Goal: Information Seeking & Learning: Learn about a topic

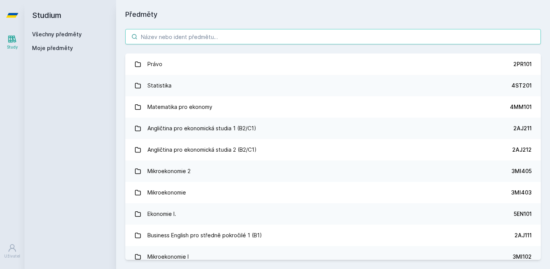
click at [170, 42] on input "search" at bounding box center [333, 36] width 416 height 15
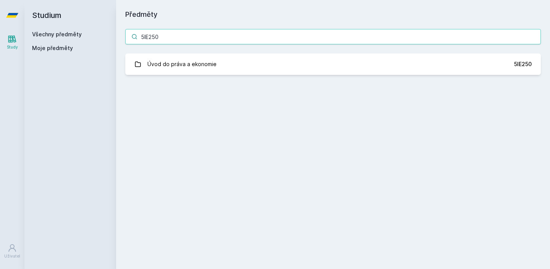
type input "5IE250"
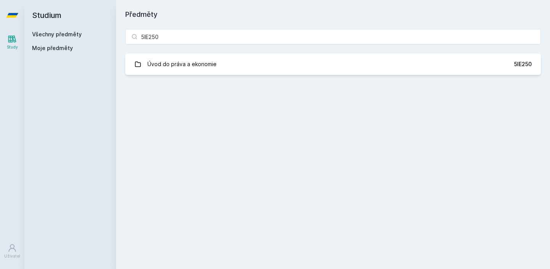
click at [205, 50] on div "5IE250 Úvod do práva a ekonomie 5IE250 Jejda, něco se pokazilo." at bounding box center [333, 52] width 434 height 64
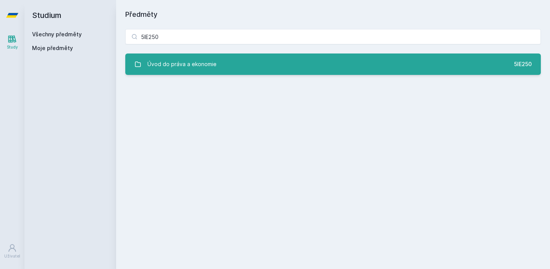
click at [205, 71] on div "Úvod do práva a ekonomie" at bounding box center [182, 64] width 69 height 15
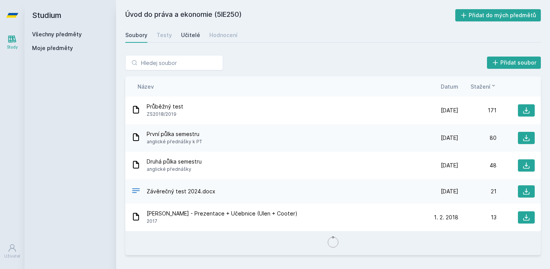
click at [192, 39] on link "Učitelé" at bounding box center [190, 35] width 19 height 15
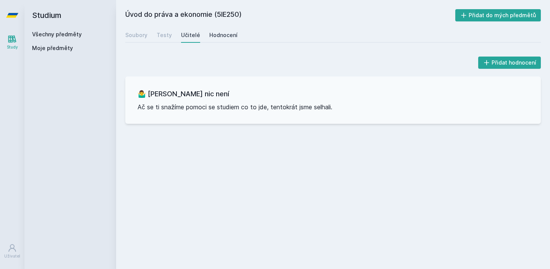
click at [209, 37] on div "Hodnocení" at bounding box center [223, 35] width 28 height 8
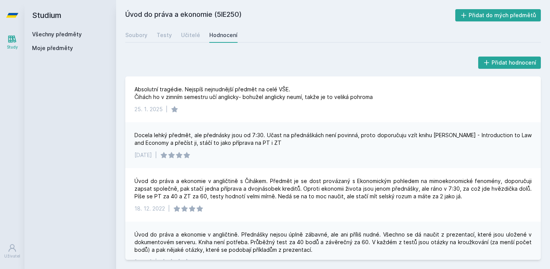
click at [76, 34] on link "Všechny předměty" at bounding box center [57, 34] width 50 height 6
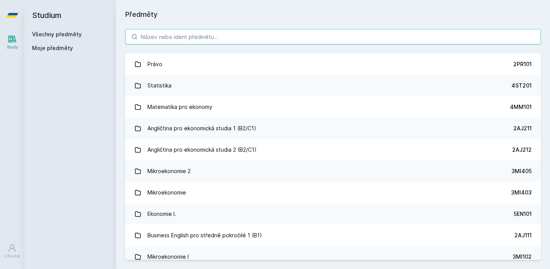
click at [172, 36] on input "search" at bounding box center [333, 36] width 416 height 15
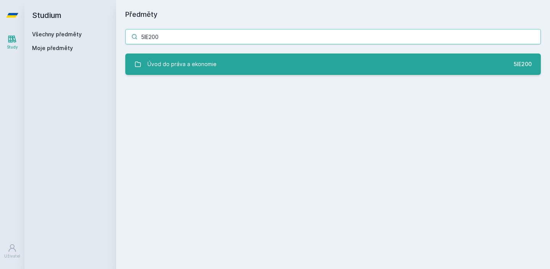
type input "5IE200"
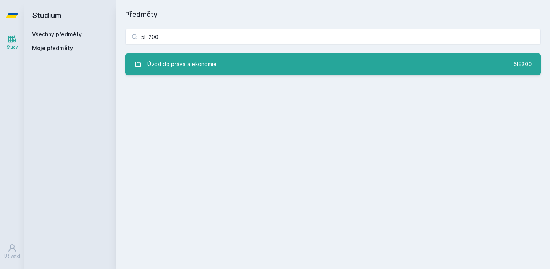
click at [167, 59] on div "Úvod do práva a ekonomie" at bounding box center [182, 64] width 69 height 15
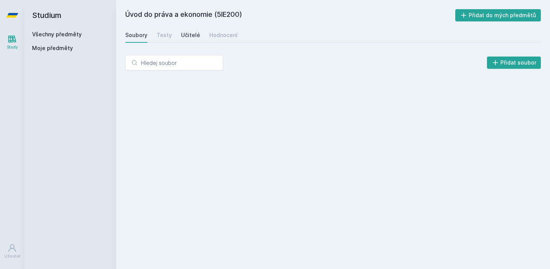
click at [194, 36] on div "Učitelé" at bounding box center [190, 35] width 19 height 8
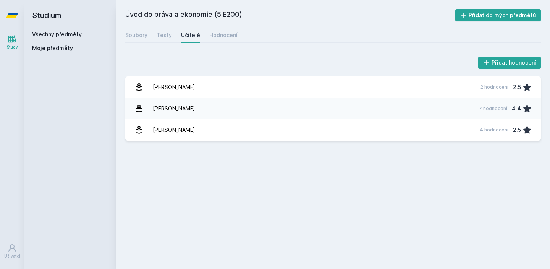
click at [206, 50] on div "Přidat hodnocení [PERSON_NAME] 2 hodnocení 2.5 [PERSON_NAME] 7 hodnocení 4.4 [P…" at bounding box center [333, 98] width 434 height 104
click at [216, 29] on link "Hodnocení" at bounding box center [223, 35] width 28 height 15
